Goal: Transaction & Acquisition: Book appointment/travel/reservation

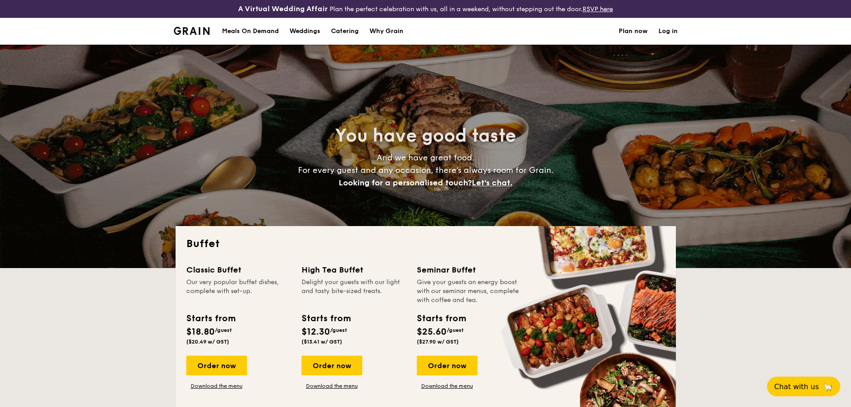
select select
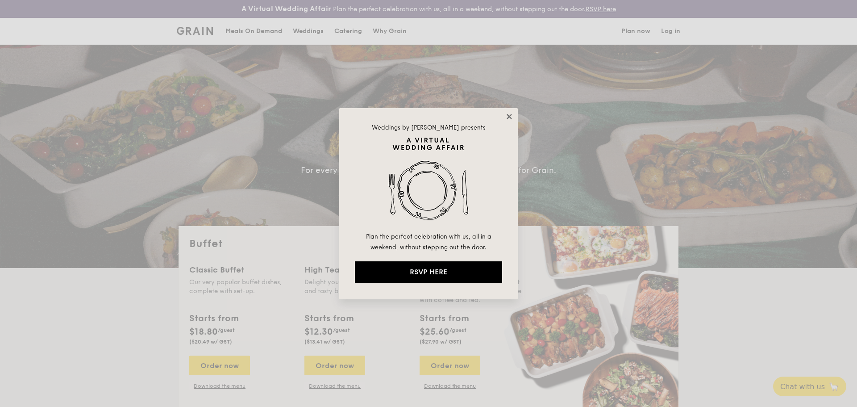
click at [512, 117] on icon at bounding box center [510, 117] width 8 height 8
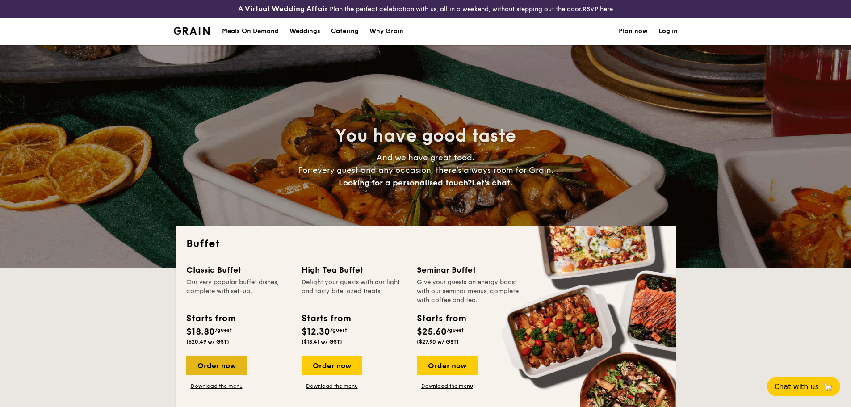
click at [212, 366] on div "Order now" at bounding box center [216, 366] width 61 height 20
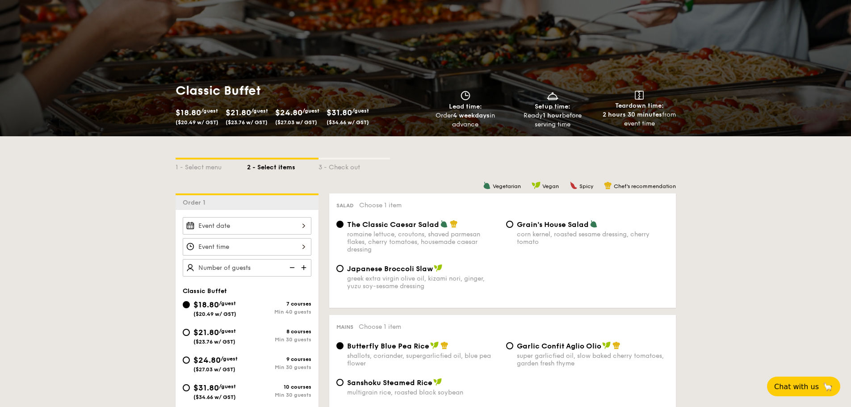
scroll to position [89, 0]
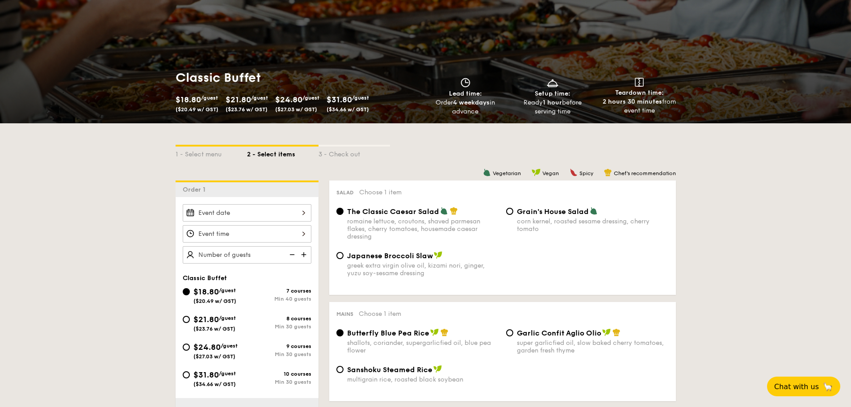
click at [279, 217] on div at bounding box center [247, 212] width 129 height 17
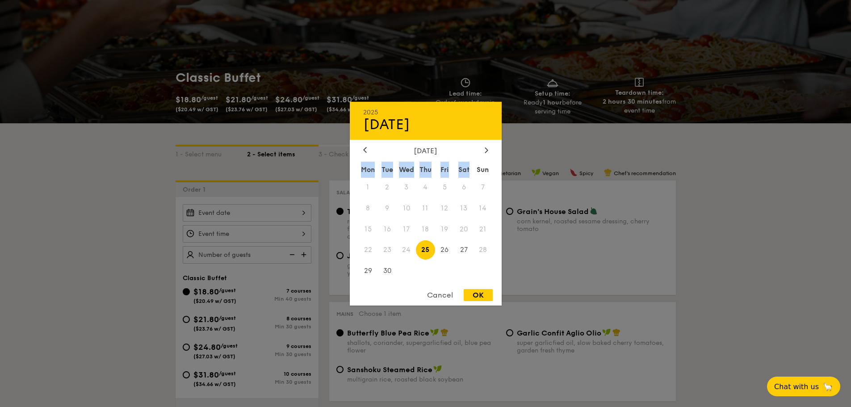
click at [488, 155] on div "[DATE] Mon Tue Wed Thu Fri Sat Sun 1 2 3 4 5 6 7 8 9 10 11 12 13 14 15 16 17 18…" at bounding box center [426, 214] width 152 height 136
click at [488, 152] on icon at bounding box center [487, 150] width 4 height 6
click at [488, 151] on icon at bounding box center [487, 150] width 4 height 6
click at [461, 192] on span "1" at bounding box center [463, 186] width 19 height 19
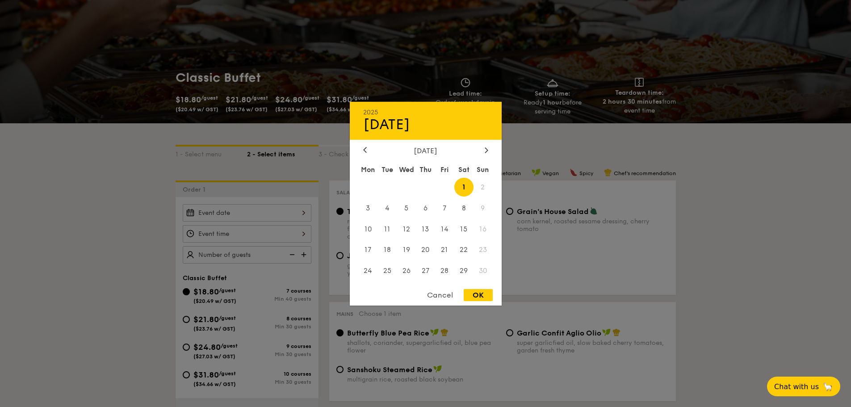
click at [474, 302] on div "Cancel OK" at bounding box center [426, 297] width 152 height 17
click at [473, 293] on div "OK" at bounding box center [478, 295] width 29 height 12
type input "[DATE]"
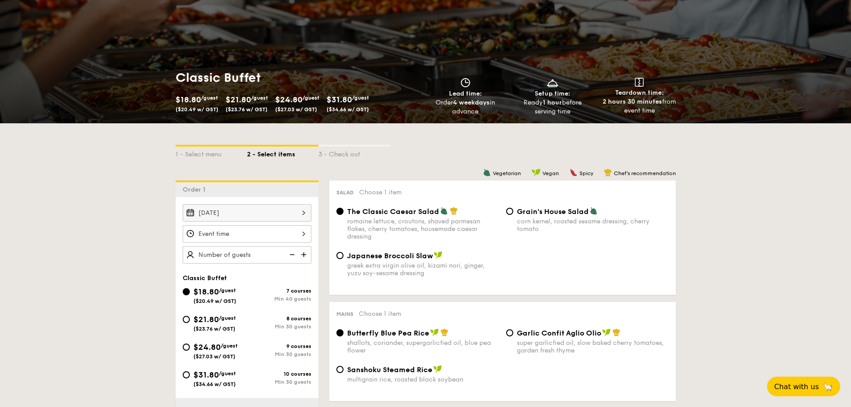
click at [270, 230] on div at bounding box center [247, 233] width 129 height 17
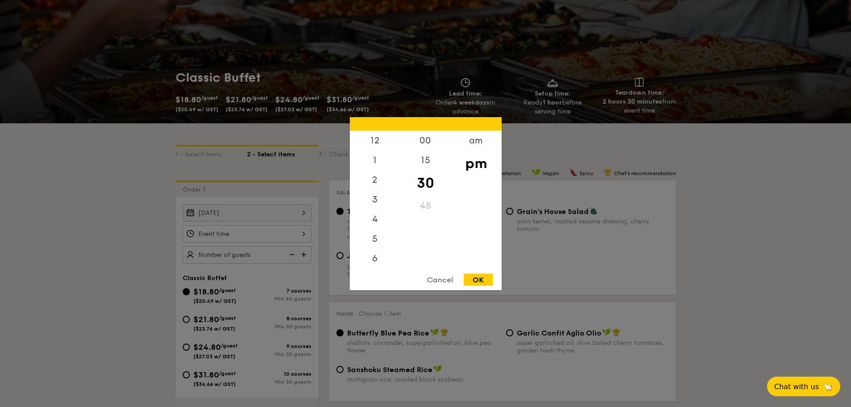
scroll to position [39, 0]
click at [374, 226] on div "6" at bounding box center [375, 222] width 50 height 26
click at [426, 140] on div "00" at bounding box center [425, 143] width 50 height 26
click at [473, 276] on div "OK" at bounding box center [478, 279] width 29 height 12
type input "6:00PM"
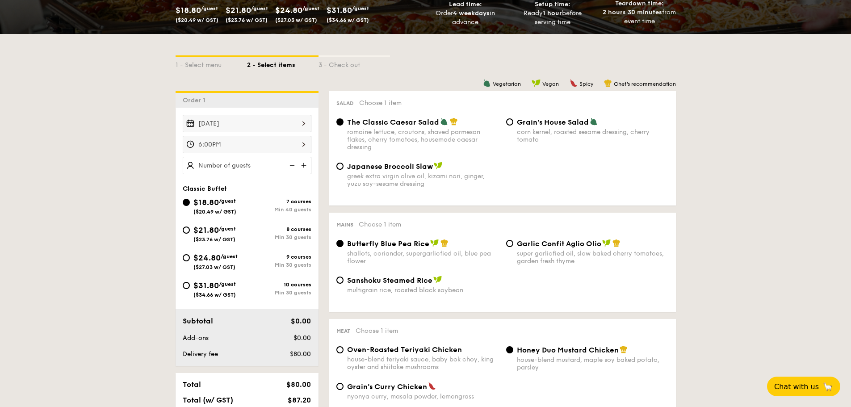
scroll to position [223, 0]
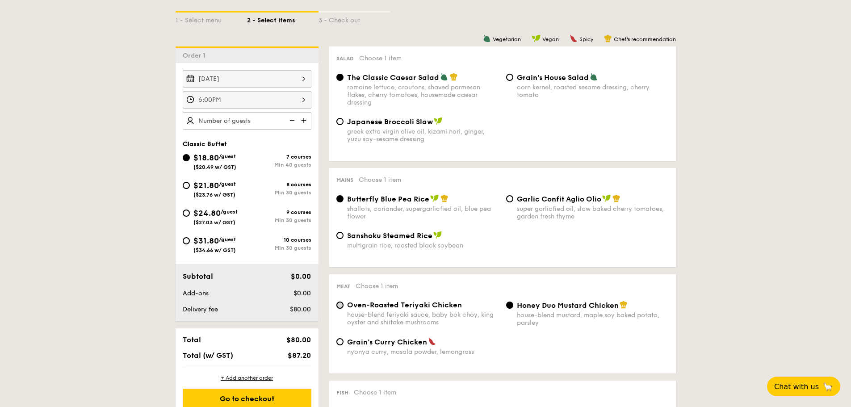
click at [339, 306] on input "Oven-Roasted Teriyaki Chicken house-blend teriyaki sauce, baby bok choy, king o…" at bounding box center [339, 304] width 7 height 7
radio input "true"
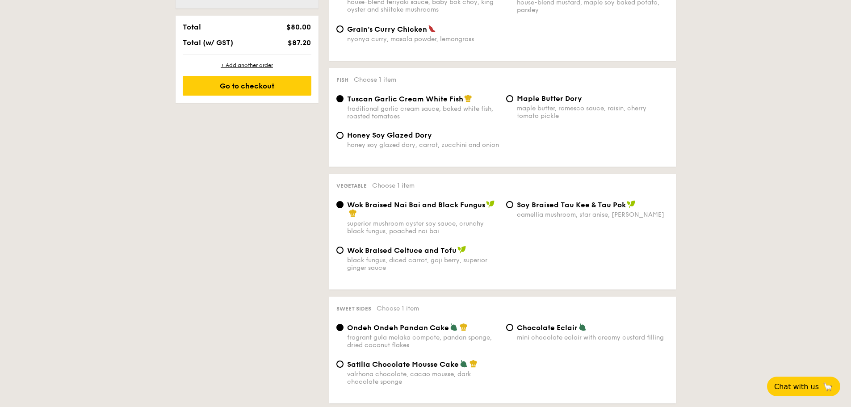
scroll to position [581, 0]
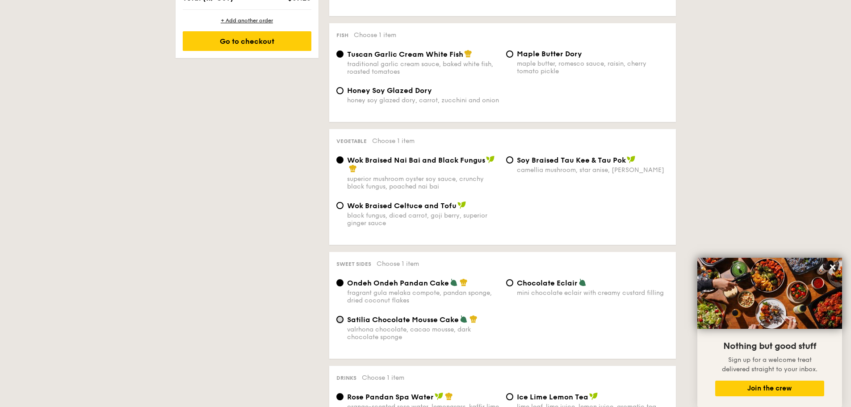
click at [339, 321] on input "Satilia Chocolate Mousse Cake valrhona chocolate, cacao mousse, dark chocolate …" at bounding box center [339, 319] width 7 height 7
radio input "true"
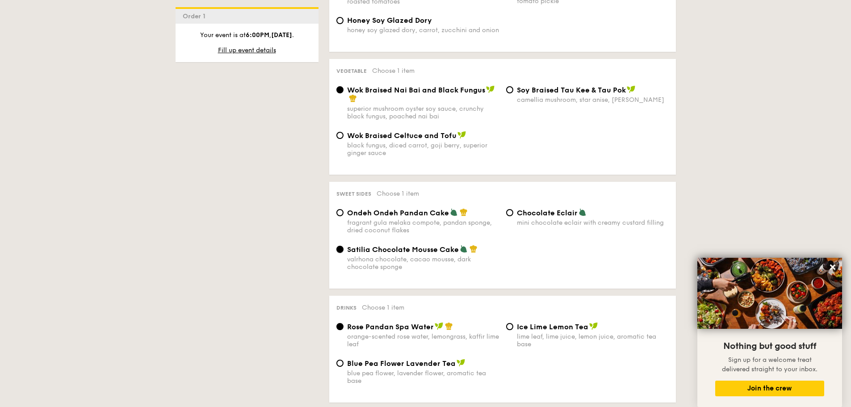
scroll to position [670, 0]
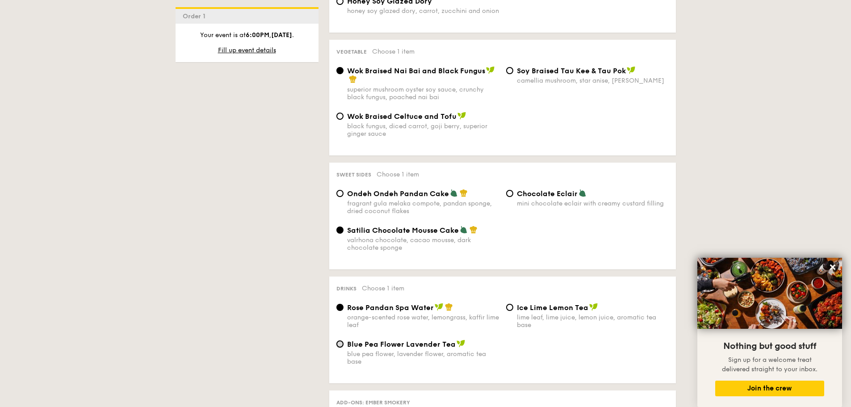
click at [339, 344] on input "Blue Pea Flower Lavender Tea blue pea flower, lavender flower, aromatic tea base" at bounding box center [339, 343] width 7 height 7
radio input "true"
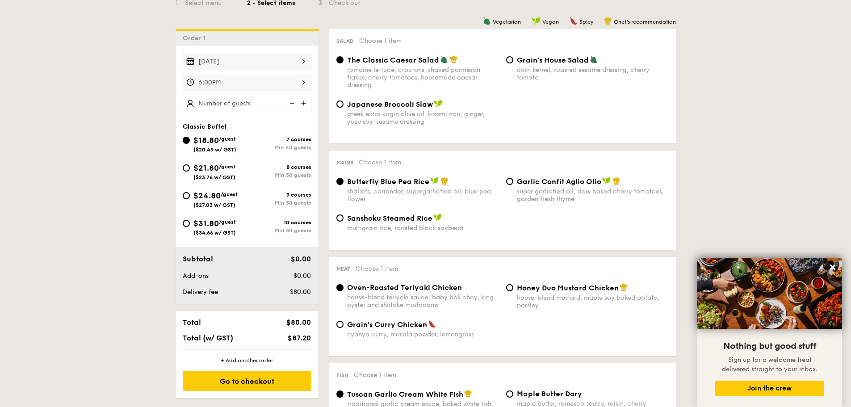
scroll to position [223, 0]
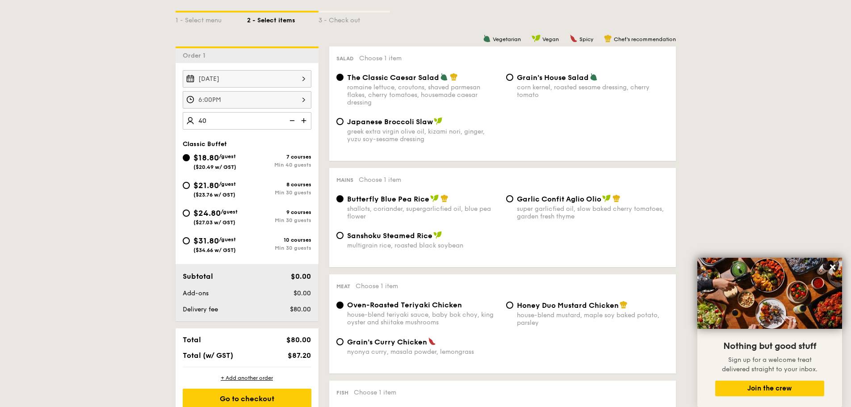
type input "40 guests"
